Goal: Task Accomplishment & Management: Use online tool/utility

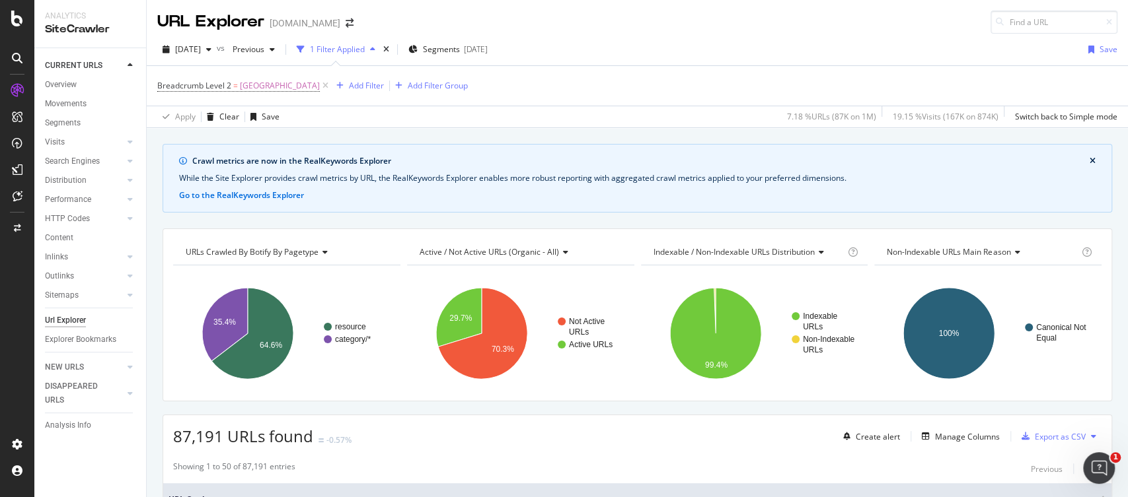
click at [337, 28] on div "URL Explorer [DOMAIN_NAME]" at bounding box center [261, 22] width 209 height 23
click at [346, 26] on icon "arrow-right-arrow-left" at bounding box center [350, 22] width 8 height 9
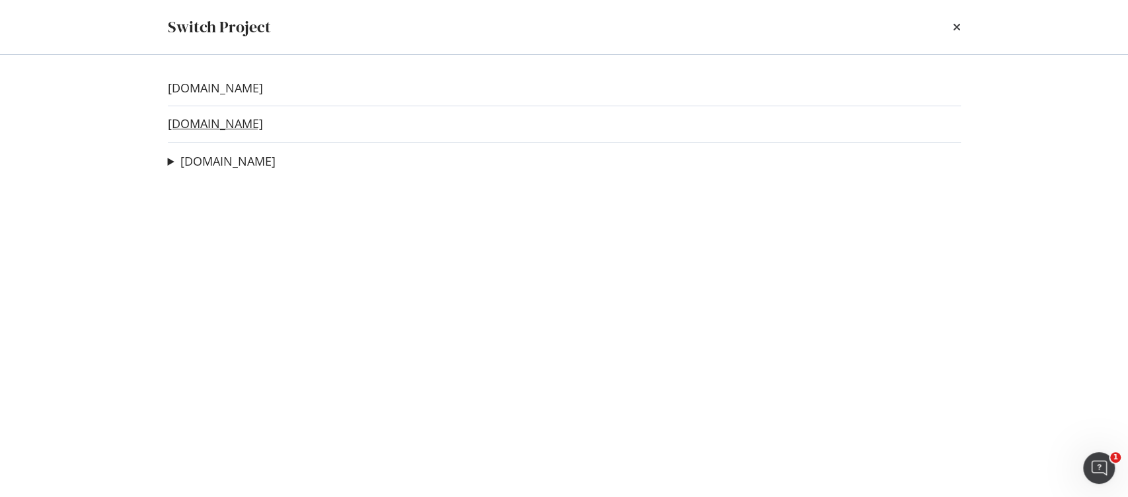
click at [202, 121] on link "[DOMAIN_NAME]" at bounding box center [215, 124] width 95 height 14
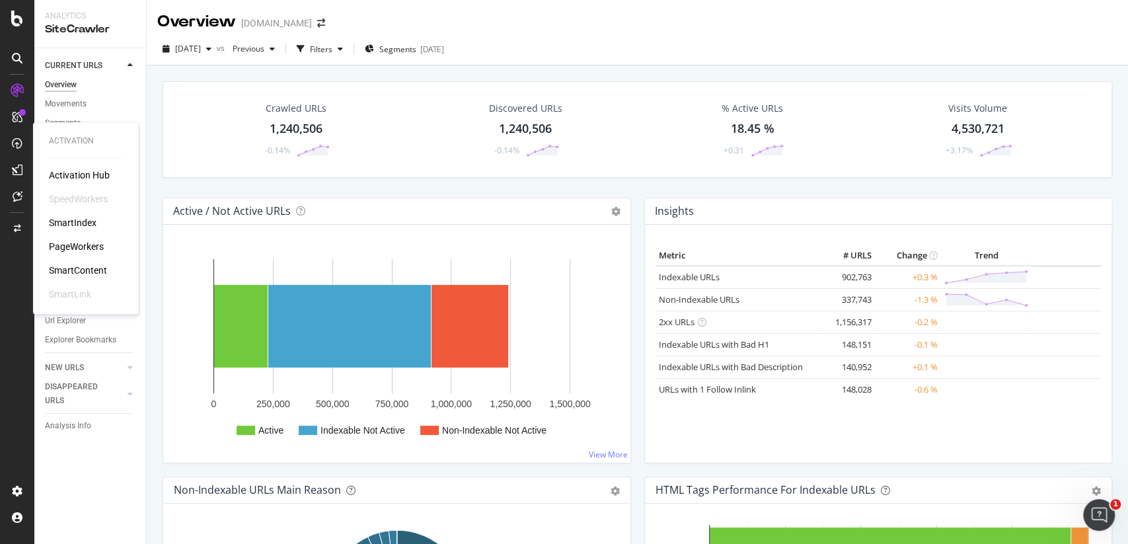
click at [97, 266] on div "SmartContent" at bounding box center [78, 270] width 58 height 13
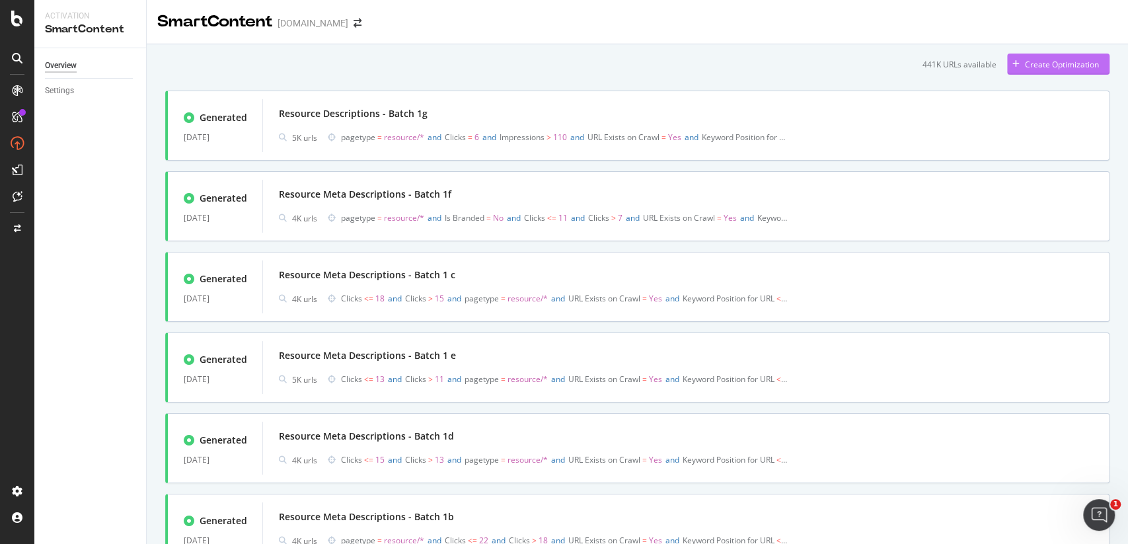
click at [1074, 73] on div "Create Optimization" at bounding box center [1053, 64] width 92 height 20
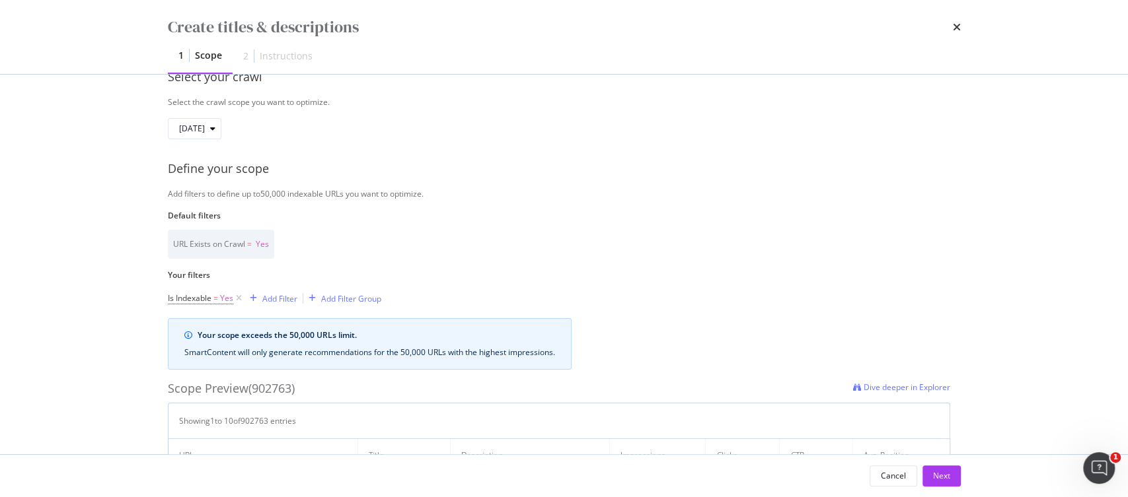
scroll to position [211, 0]
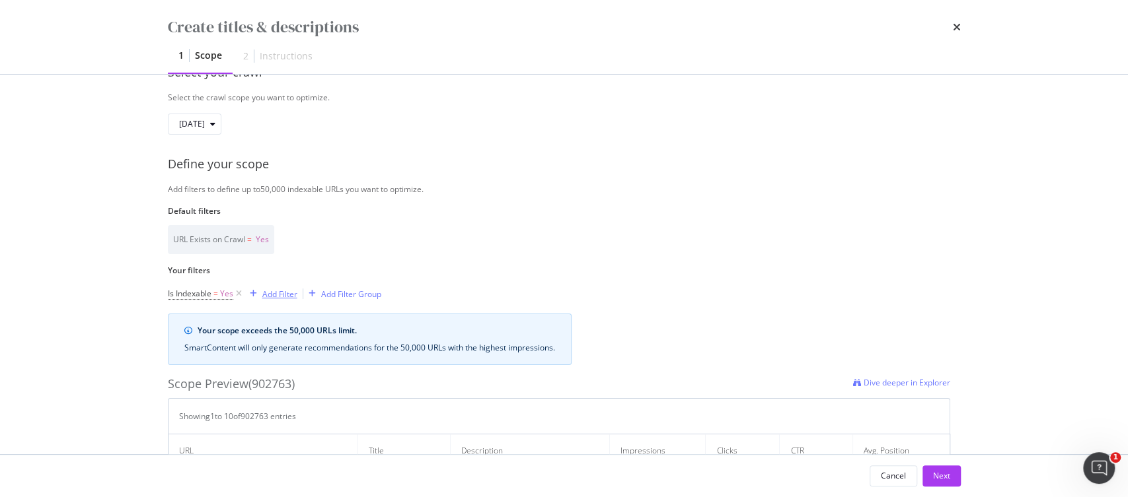
type input "Collect Page Titles"
click at [271, 297] on div "Add Filter" at bounding box center [279, 294] width 35 height 11
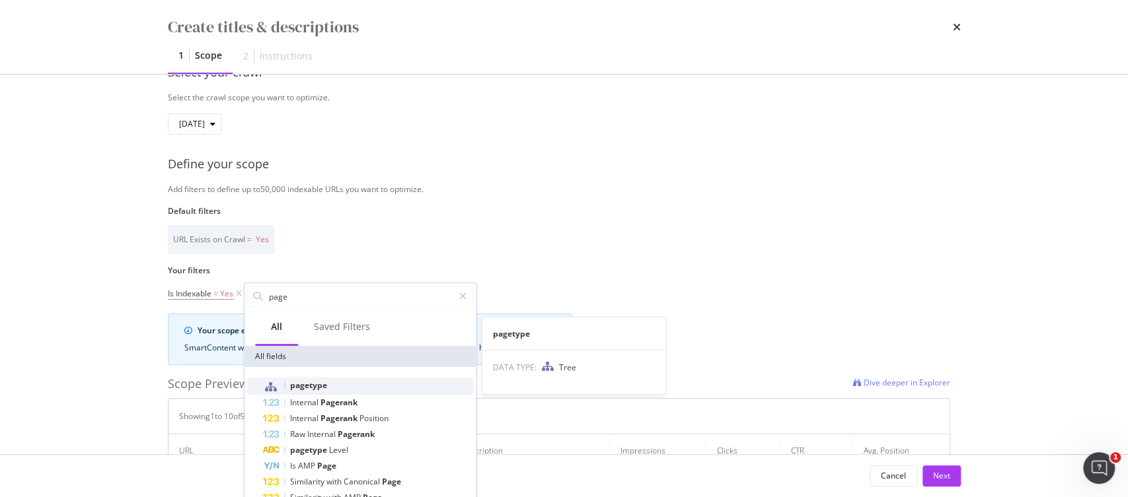
type input "page"
click at [307, 386] on span "pagetype" at bounding box center [308, 385] width 37 height 11
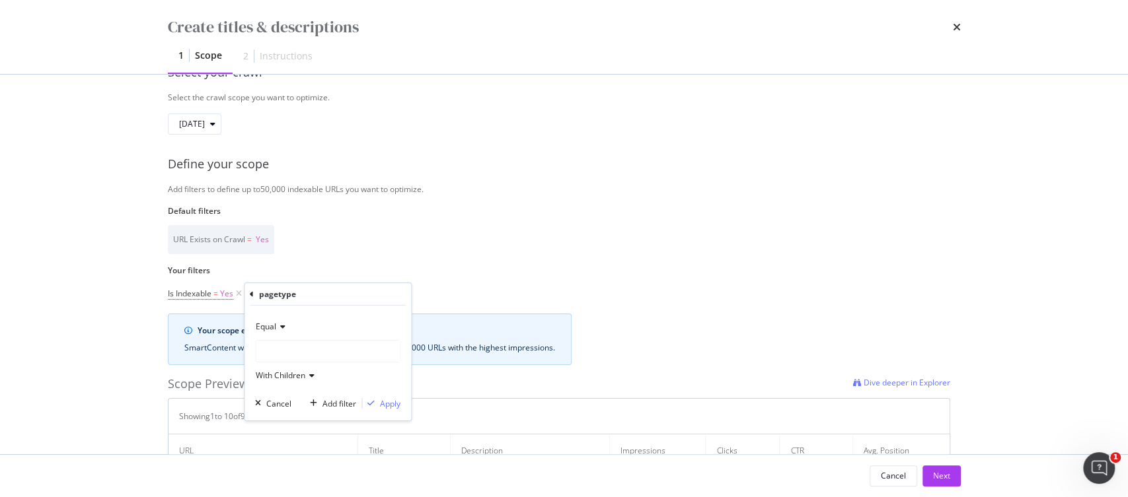
click at [320, 355] on div "modal" at bounding box center [328, 351] width 144 height 21
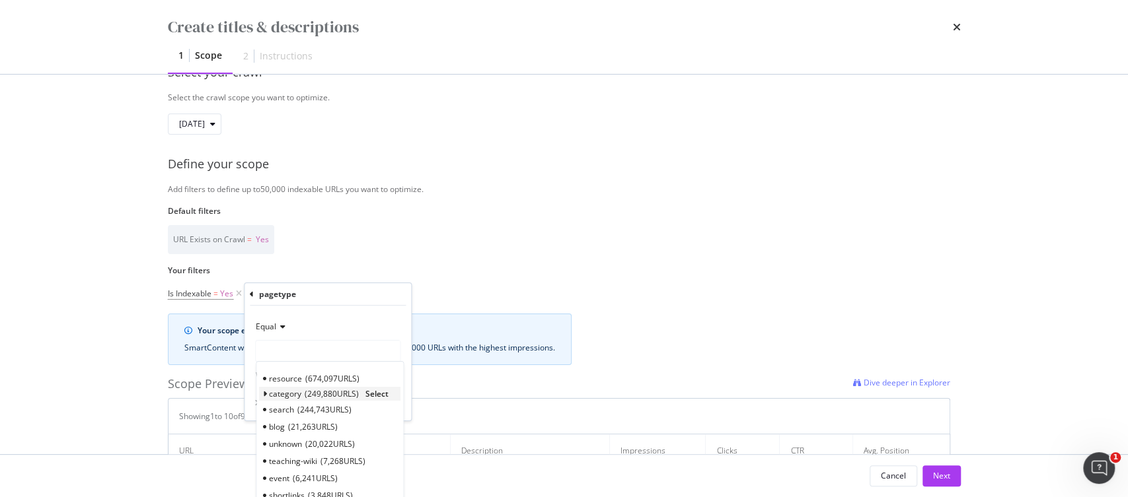
scroll to position [58, 0]
click at [579, 274] on label "Your filters" at bounding box center [559, 270] width 782 height 11
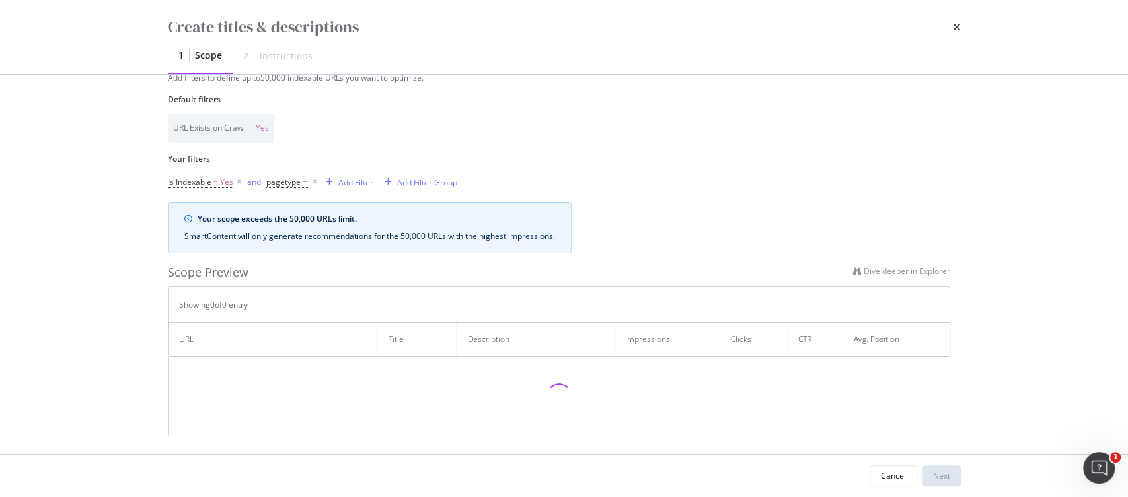
scroll to position [329, 0]
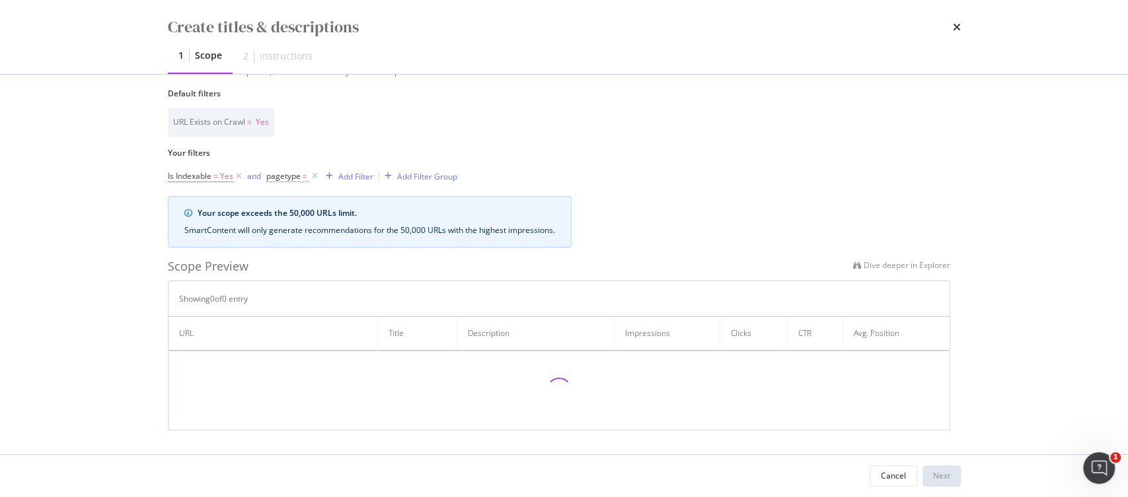
click at [295, 177] on span "pagetype" at bounding box center [283, 175] width 34 height 11
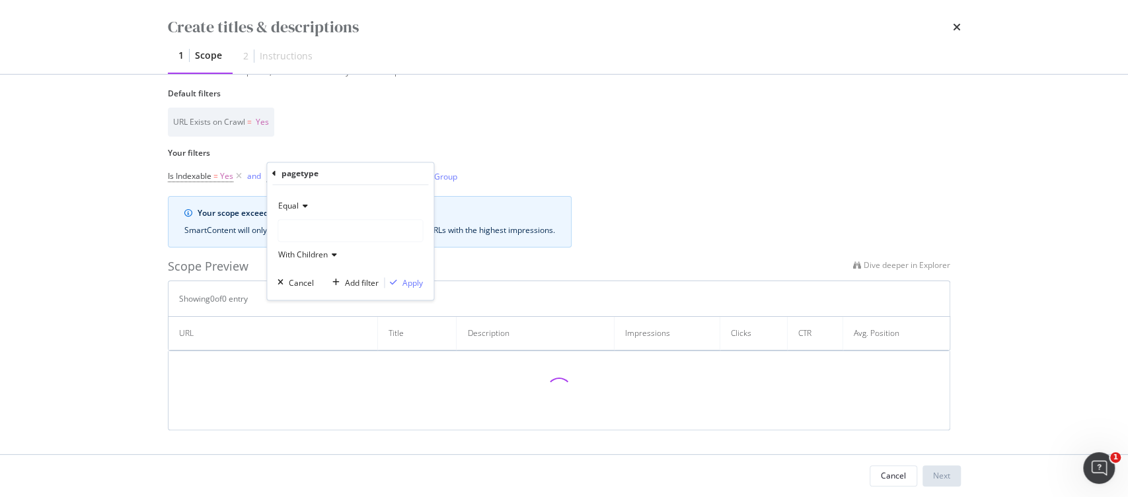
click at [327, 223] on div "modal" at bounding box center [350, 230] width 144 height 21
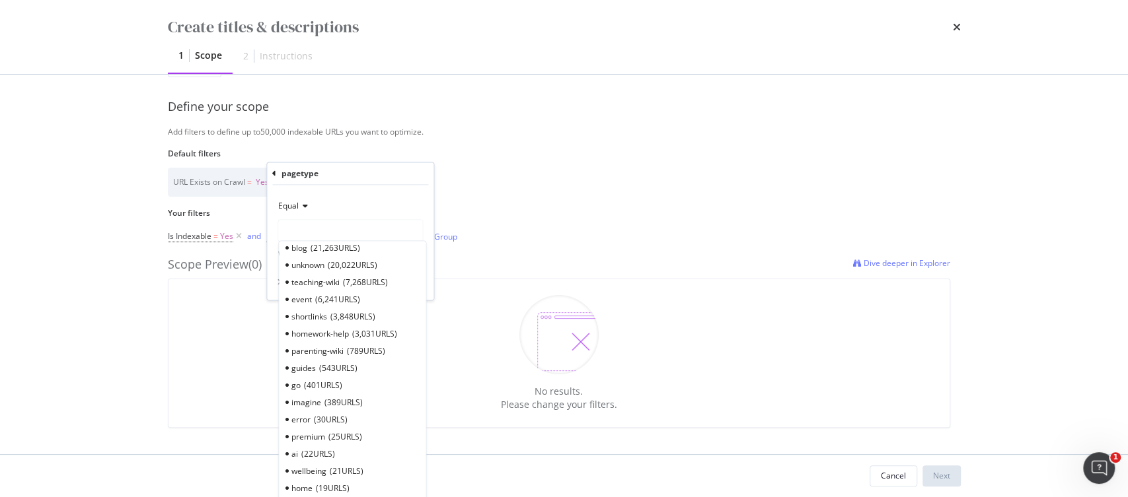
scroll to position [268, 0]
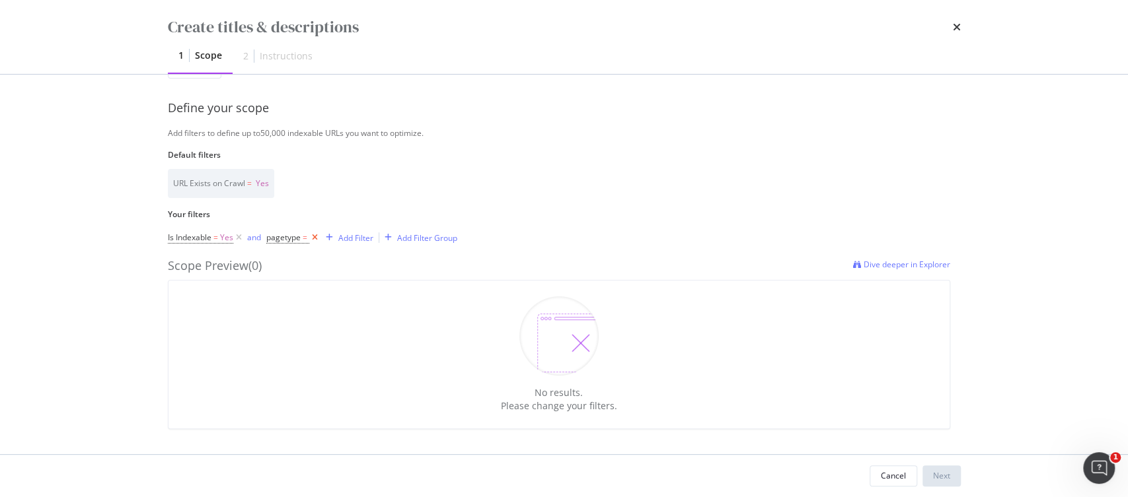
click at [314, 239] on icon "modal" at bounding box center [314, 237] width 11 height 13
click at [276, 240] on div "Add Filter" at bounding box center [279, 238] width 35 height 11
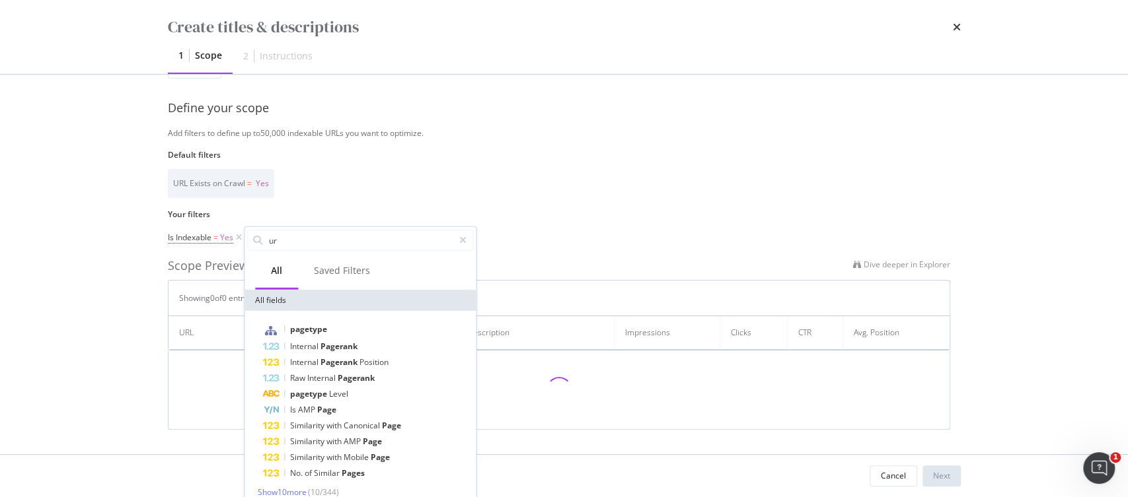
type input "url"
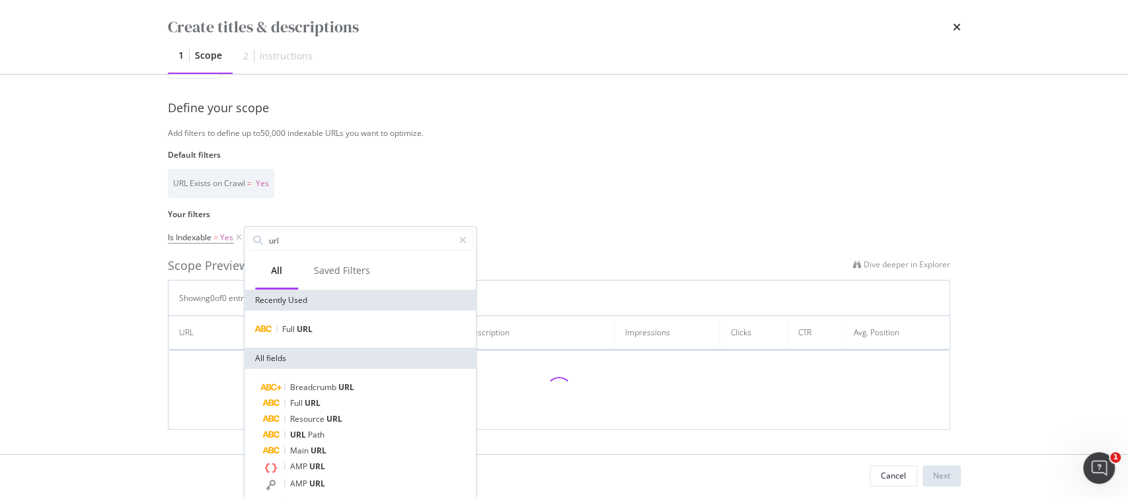
click at [324, 338] on div "Full URL" at bounding box center [359, 329] width 231 height 37
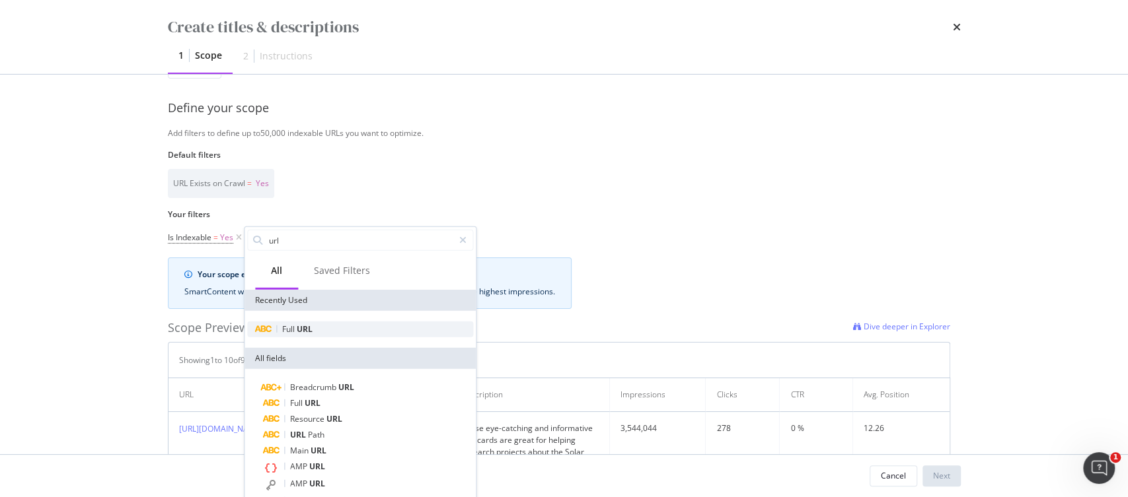
click at [304, 329] on span "URL" at bounding box center [305, 329] width 16 height 11
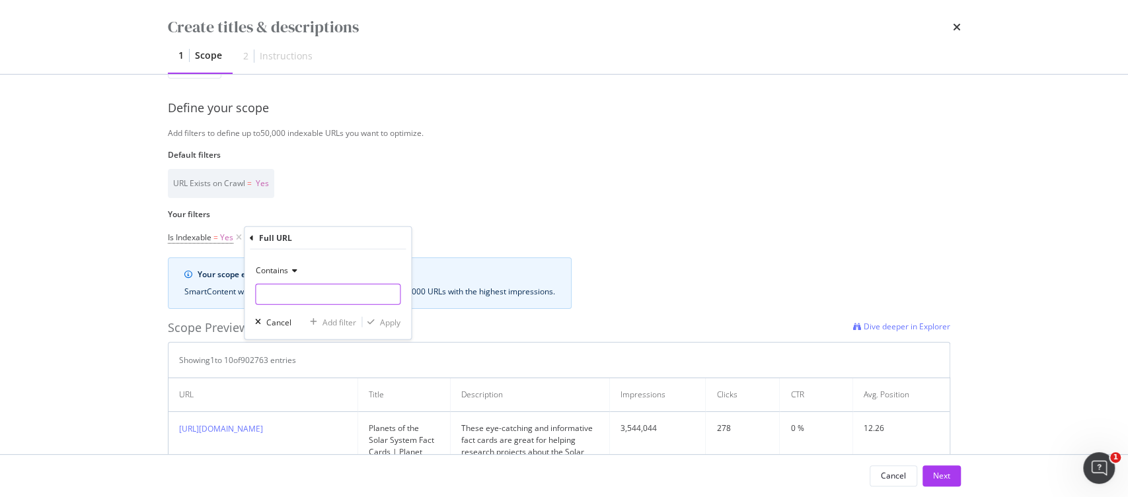
click at [297, 293] on input "Name" at bounding box center [328, 294] width 144 height 21
type input "/collection/"
click at [380, 322] on div "Apply" at bounding box center [390, 321] width 20 height 11
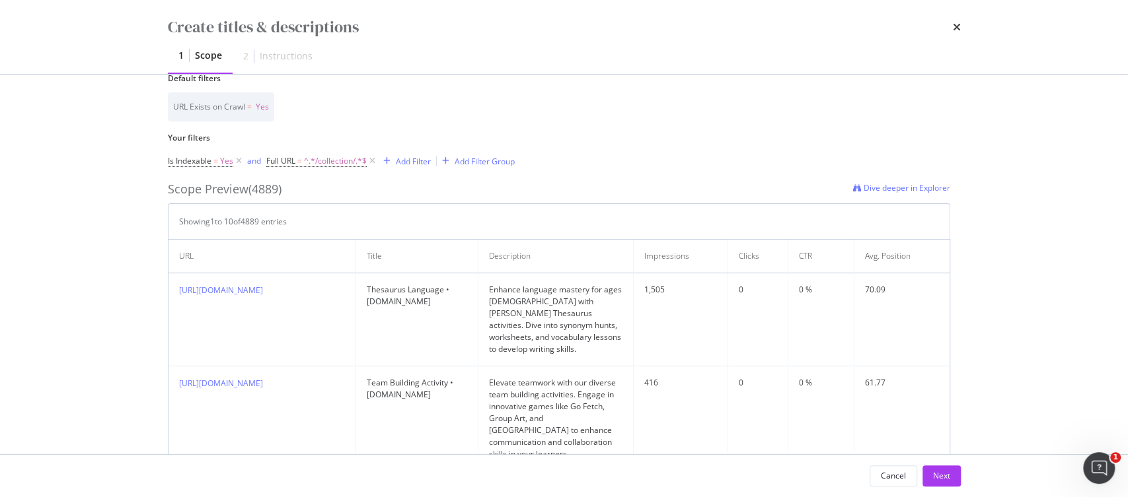
scroll to position [342, 0]
click at [952, 474] on button "Next" at bounding box center [941, 476] width 38 height 21
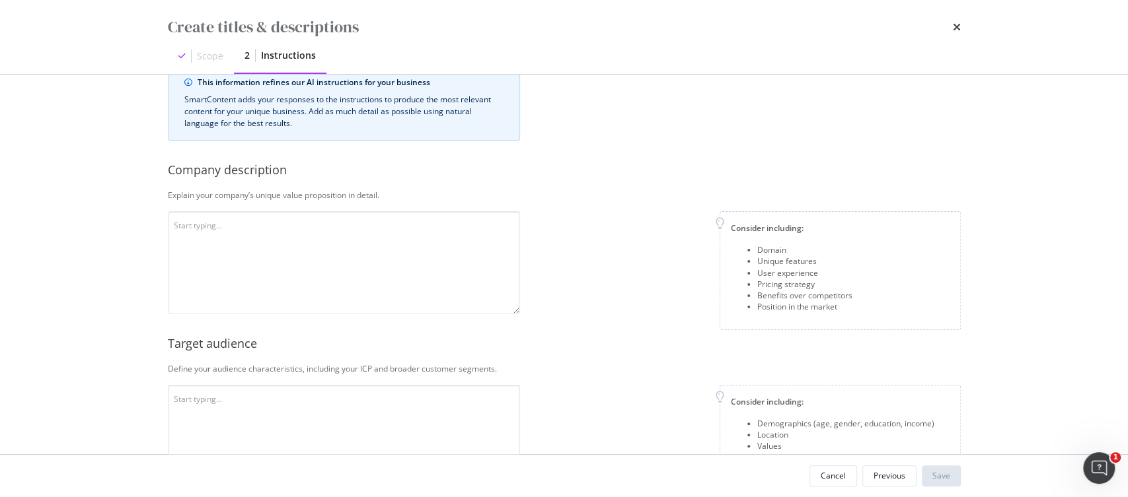
scroll to position [0, 0]
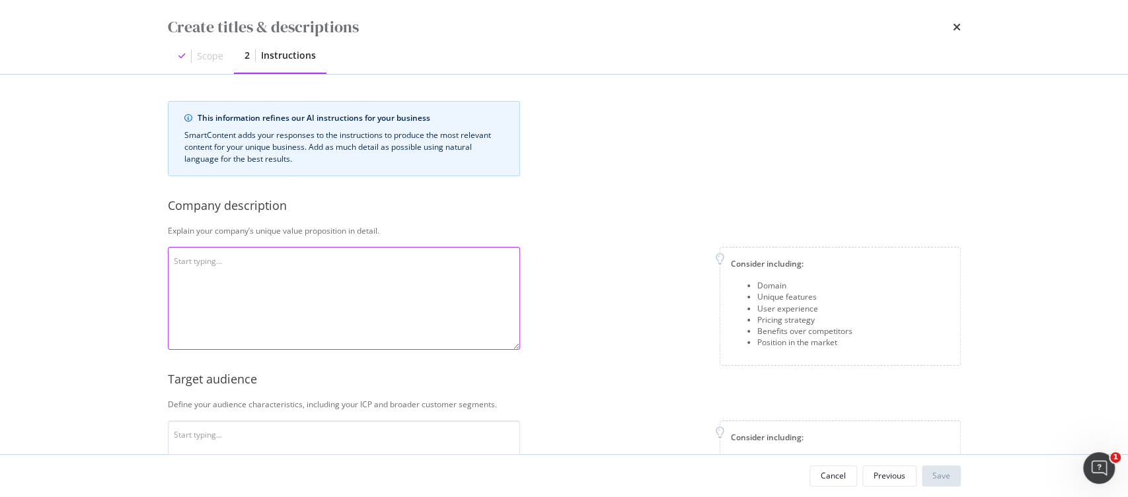
click at [474, 295] on textarea "modal" at bounding box center [344, 298] width 352 height 103
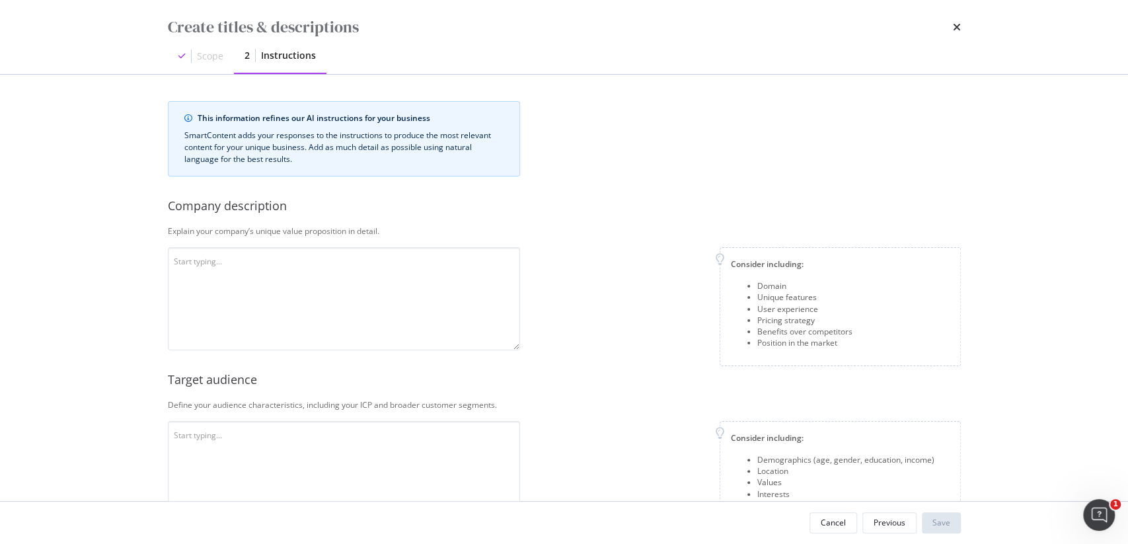
click at [953, 20] on div "times" at bounding box center [957, 27] width 8 height 22
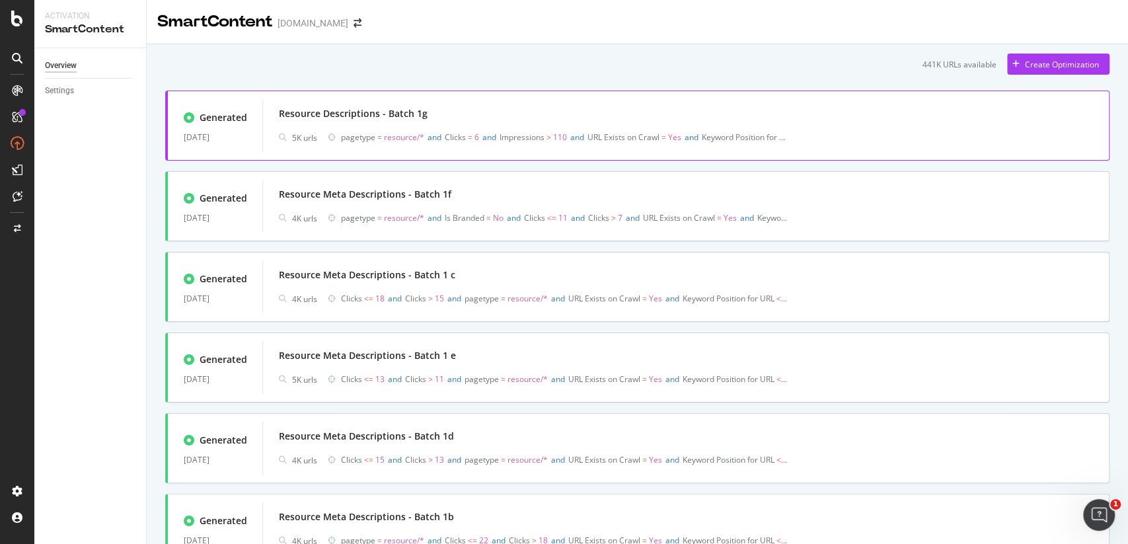
click at [583, 124] on div "Resource Descriptions - Batch 1g 5K urls pagetype = resource/* and Clicks = 6 a…" at bounding box center [686, 125] width 814 height 42
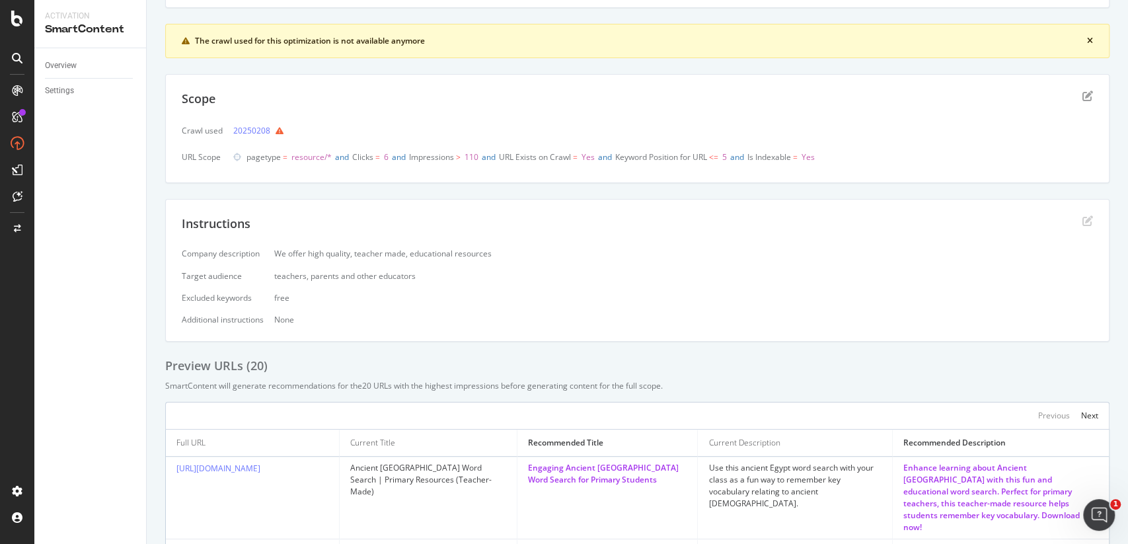
scroll to position [429, 0]
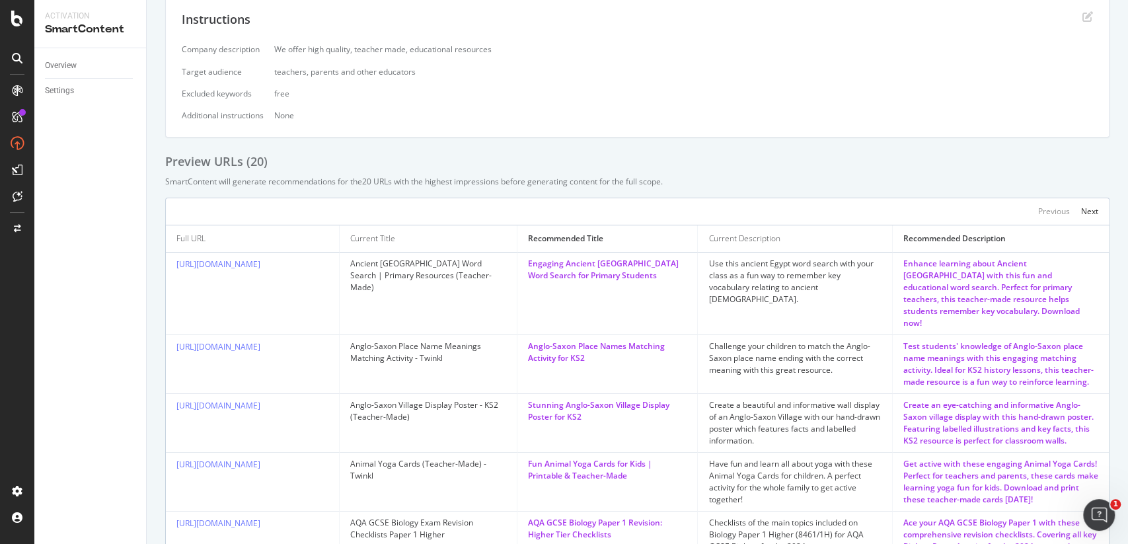
click at [438, 279] on td "Ancient [GEOGRAPHIC_DATA] Word Search | Primary Resources (Teacher-Made)" at bounding box center [429, 293] width 178 height 83
click at [687, 283] on td "Engaging Ancient [GEOGRAPHIC_DATA] Word Search for Primary Students" at bounding box center [607, 293] width 180 height 83
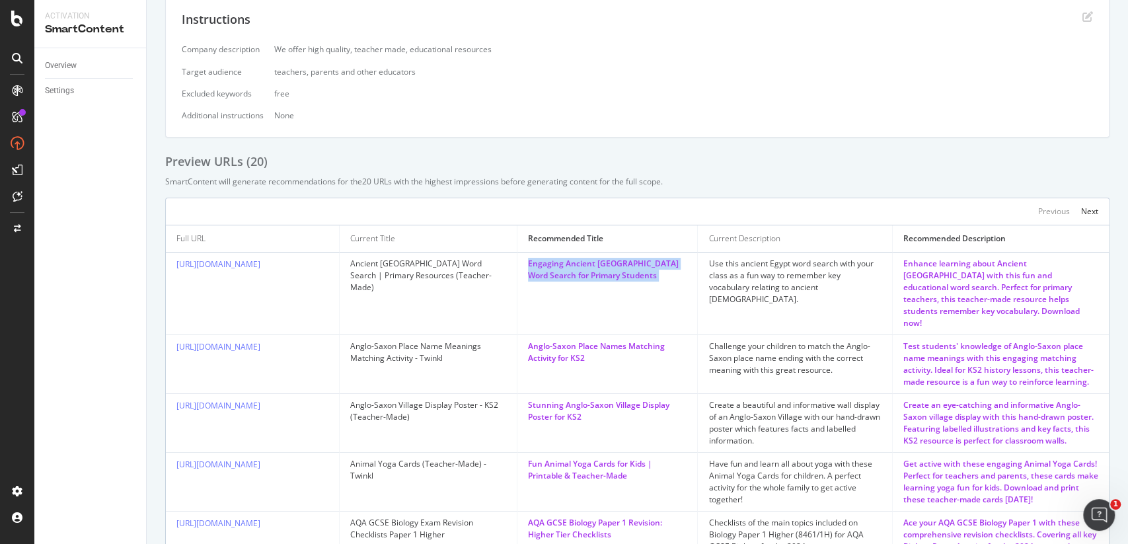
click at [687, 283] on td "Engaging Ancient [GEOGRAPHIC_DATA] Word Search for Primary Students" at bounding box center [607, 293] width 180 height 83
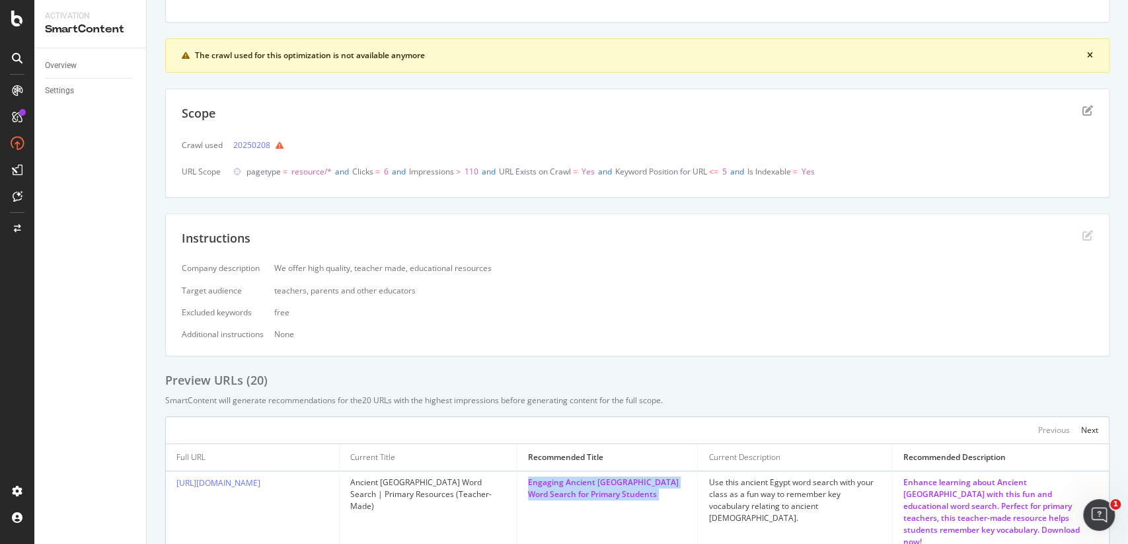
scroll to position [0, 0]
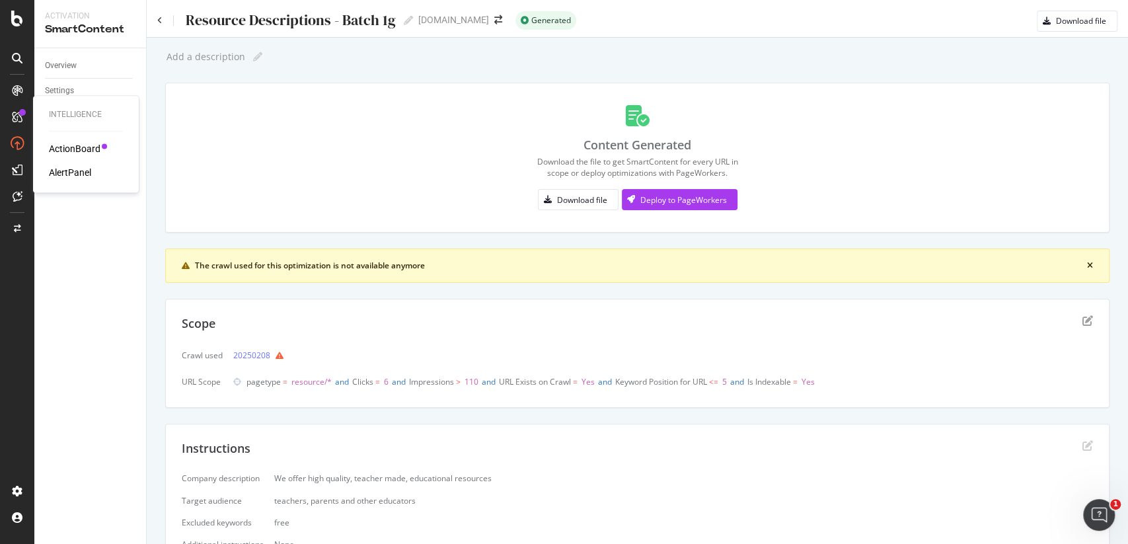
click at [22, 120] on icon at bounding box center [17, 117] width 11 height 11
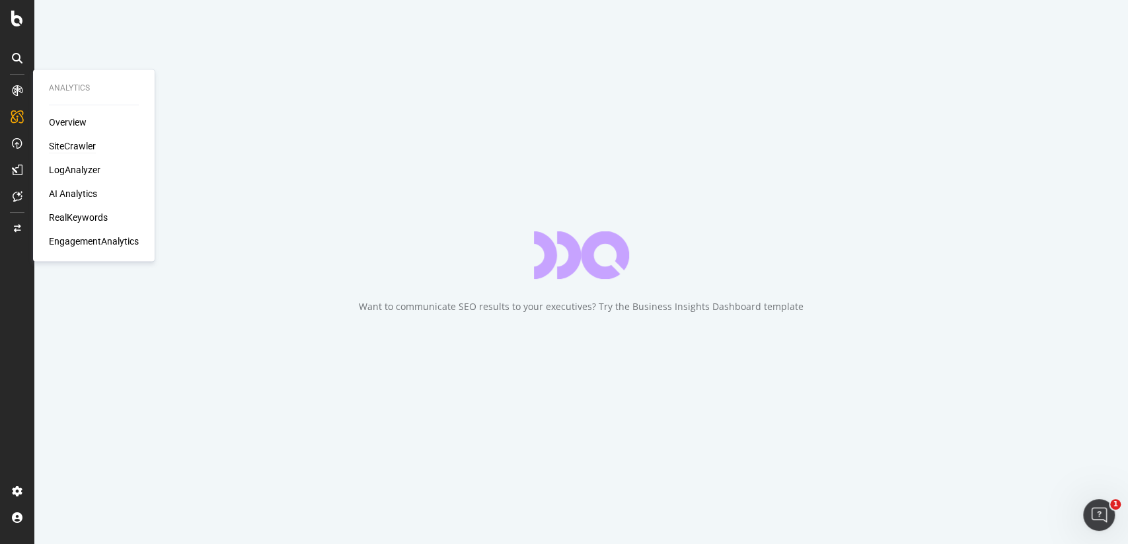
click at [77, 151] on div "SiteCrawler" at bounding box center [72, 145] width 47 height 13
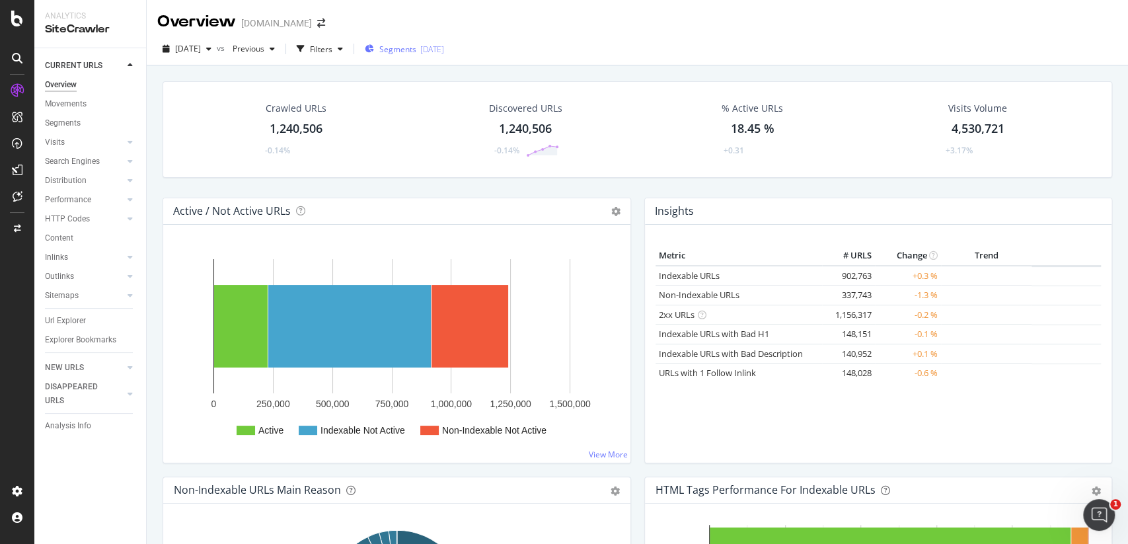
click at [441, 50] on div "[DATE]" at bounding box center [432, 49] width 24 height 11
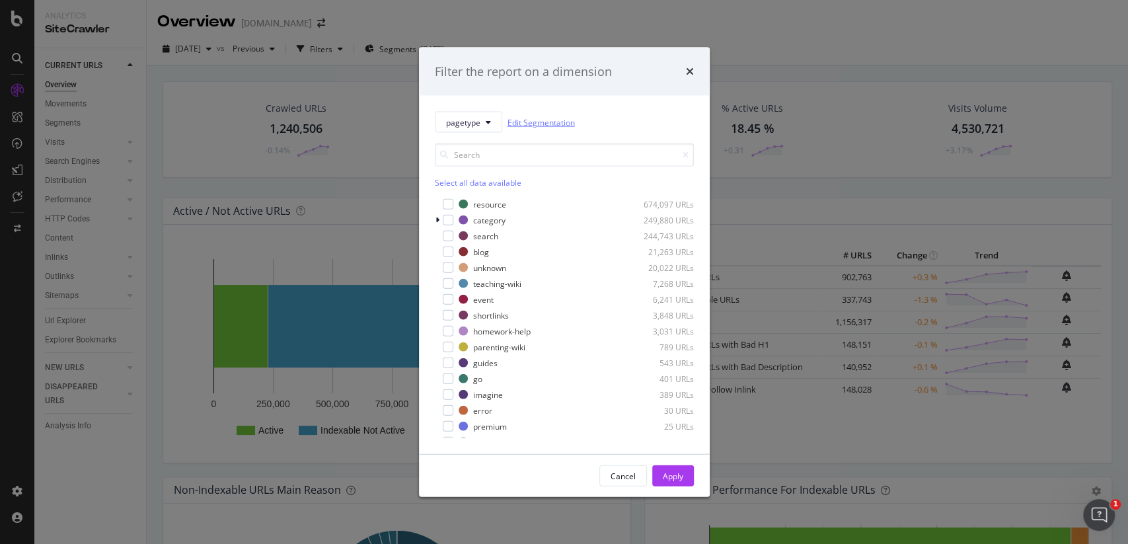
click at [538, 118] on link "Edit Segmentation" at bounding box center [540, 122] width 67 height 14
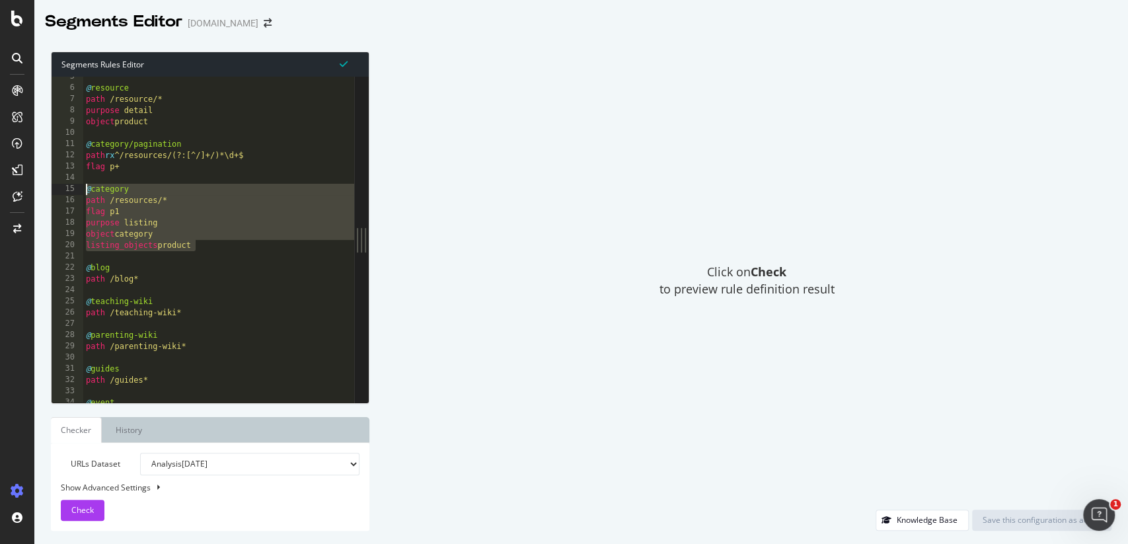
drag, startPoint x: 210, startPoint y: 248, endPoint x: 83, endPoint y: 190, distance: 139.8
type textarea "listing_objects product"
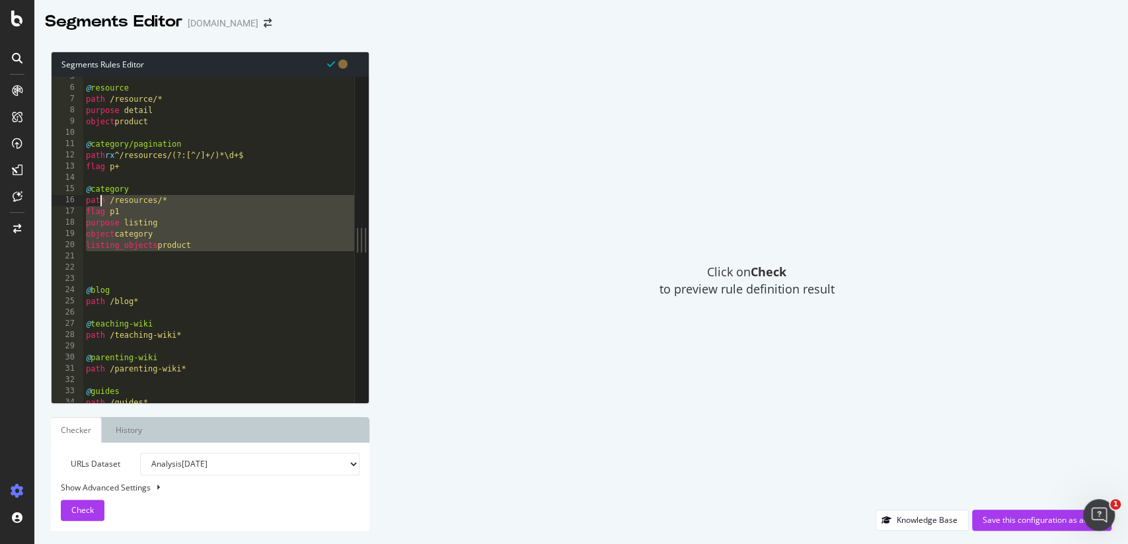
drag, startPoint x: 210, startPoint y: 252, endPoint x: 94, endPoint y: 200, distance: 127.2
type textarea "@category path /resources/*"
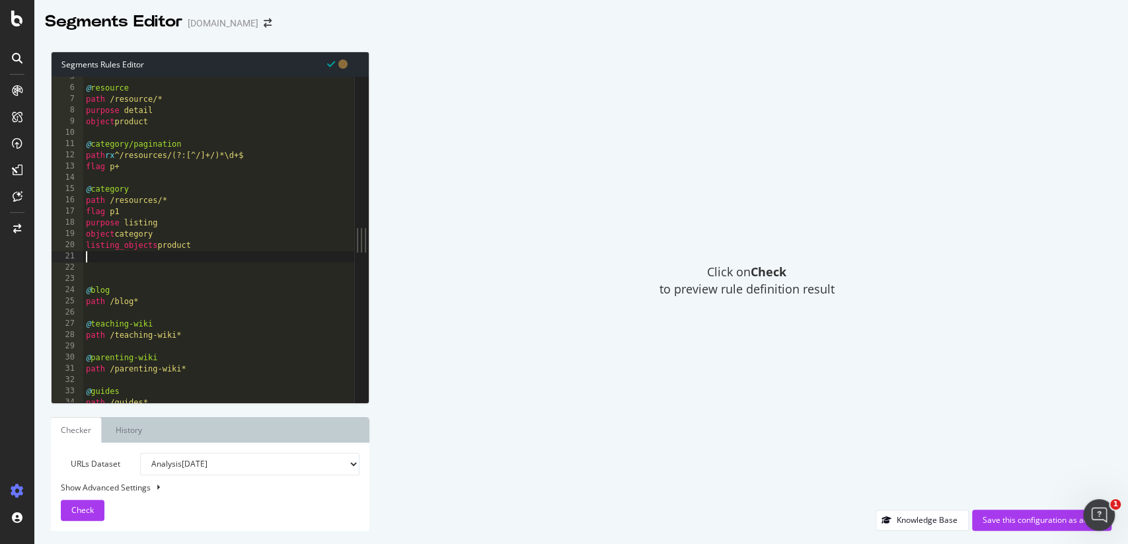
paste textarea "@category"
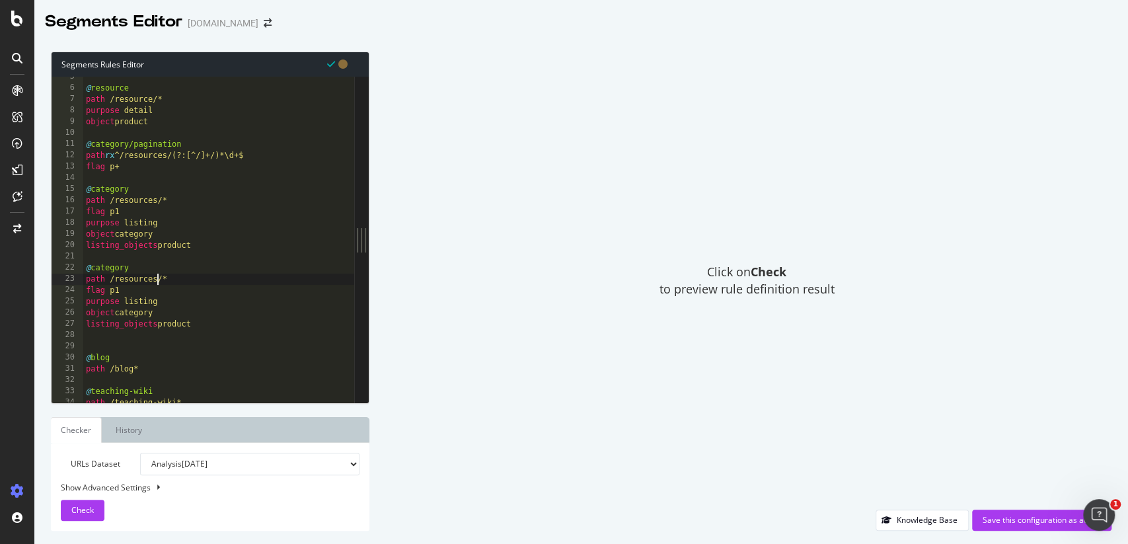
type textarea "path /resources/*"
